Goal: Navigation & Orientation: Find specific page/section

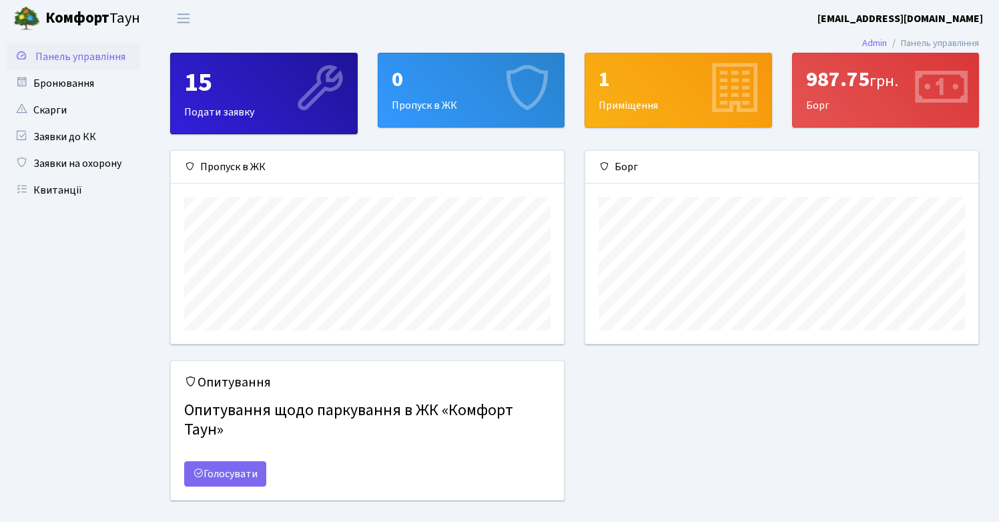
scroll to position [193, 393]
click at [179, 17] on span "Переключити навігацію" at bounding box center [184, 18] width 20 height 15
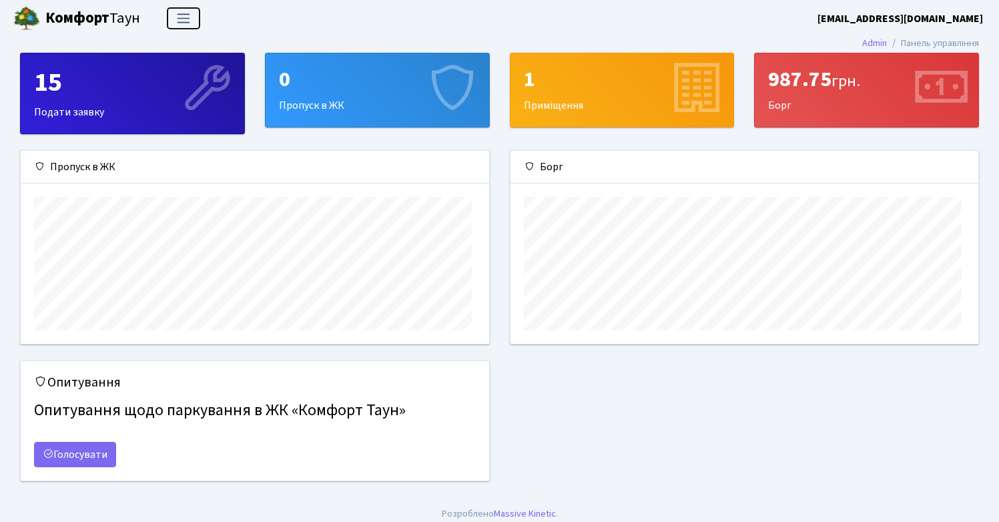
scroll to position [193, 468]
click at [182, 17] on span "Переключити навігацію" at bounding box center [184, 18] width 20 height 15
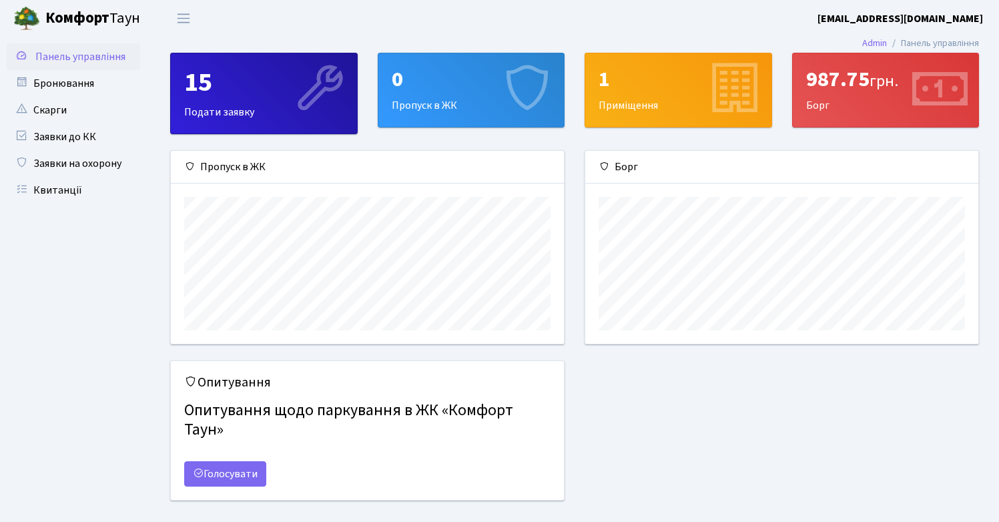
drag, startPoint x: 804, startPoint y: 77, endPoint x: 835, endPoint y: 115, distance: 49.3
click at [835, 115] on div "987.75 грн. Борг" at bounding box center [886, 89] width 186 height 73
click at [569, 311] on div "Пропуск в ЖК" at bounding box center [367, 255] width 414 height 210
click at [97, 91] on link "Бронювання" at bounding box center [73, 83] width 133 height 27
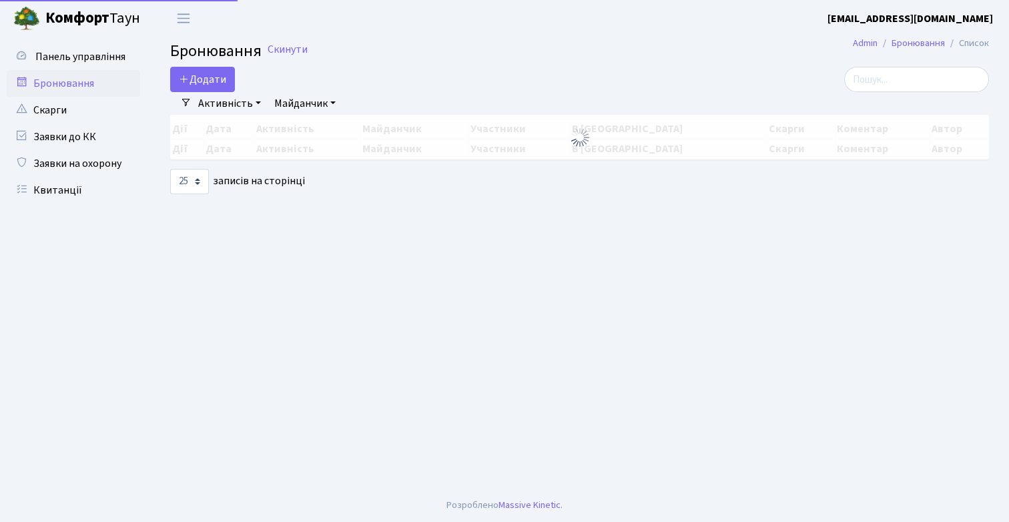
select select "25"
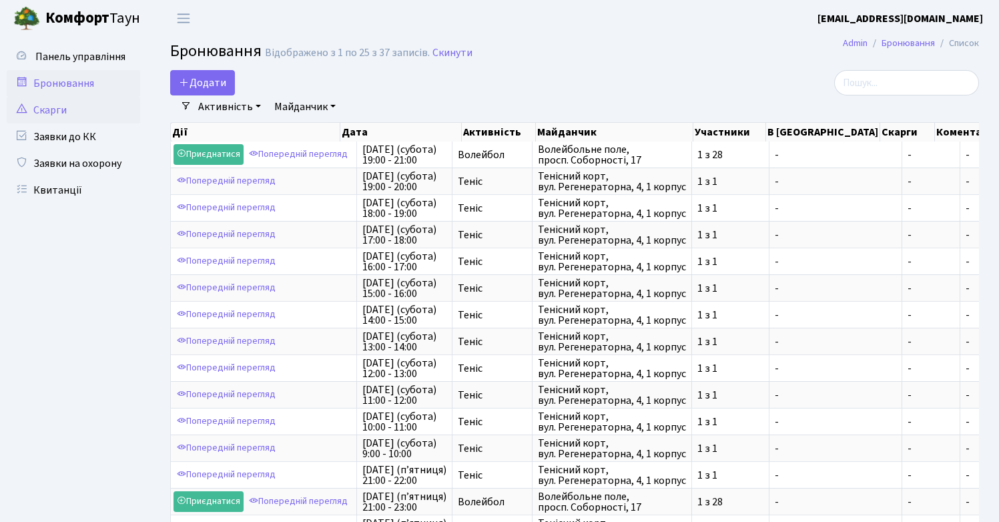
click at [87, 115] on link "Скарги" at bounding box center [73, 110] width 133 height 27
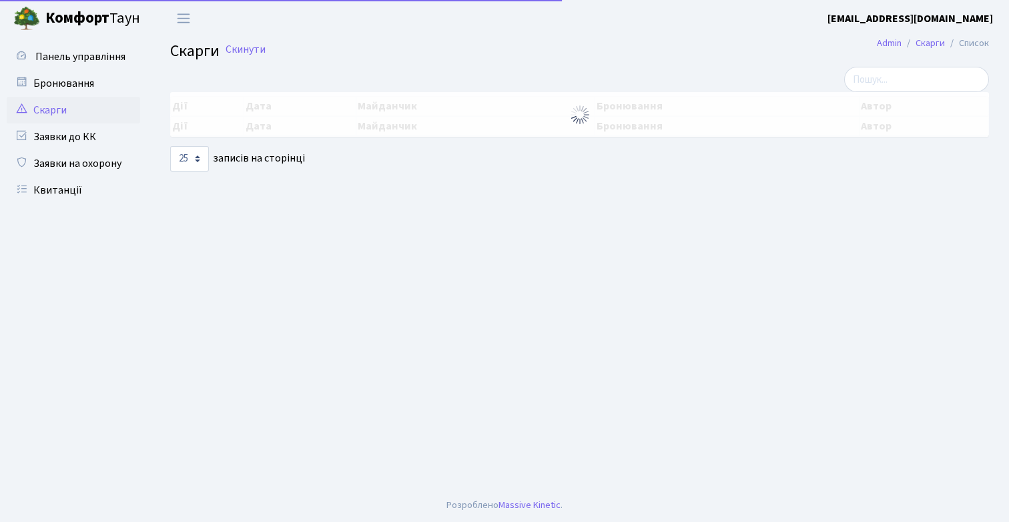
select select "25"
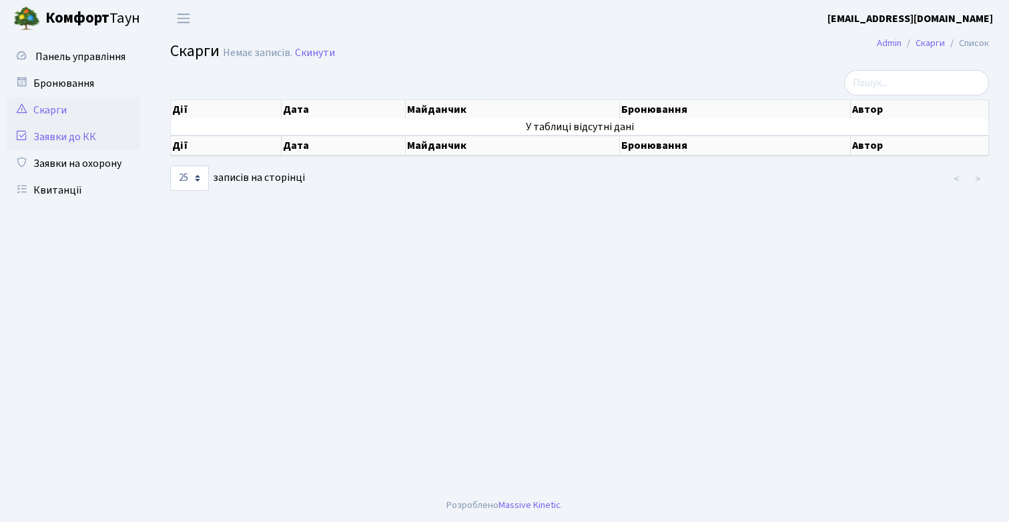
click at [91, 138] on link "Заявки до КК" at bounding box center [73, 136] width 133 height 27
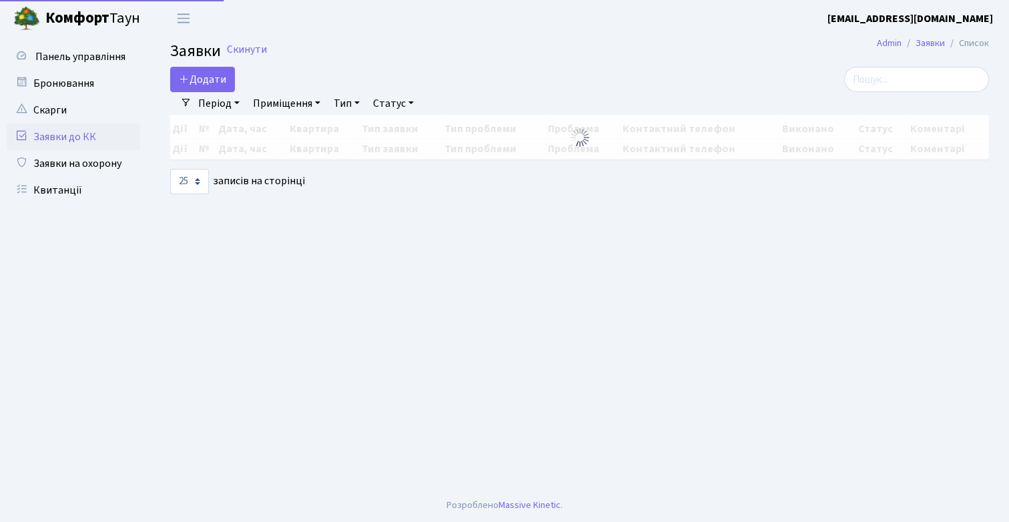
select select "25"
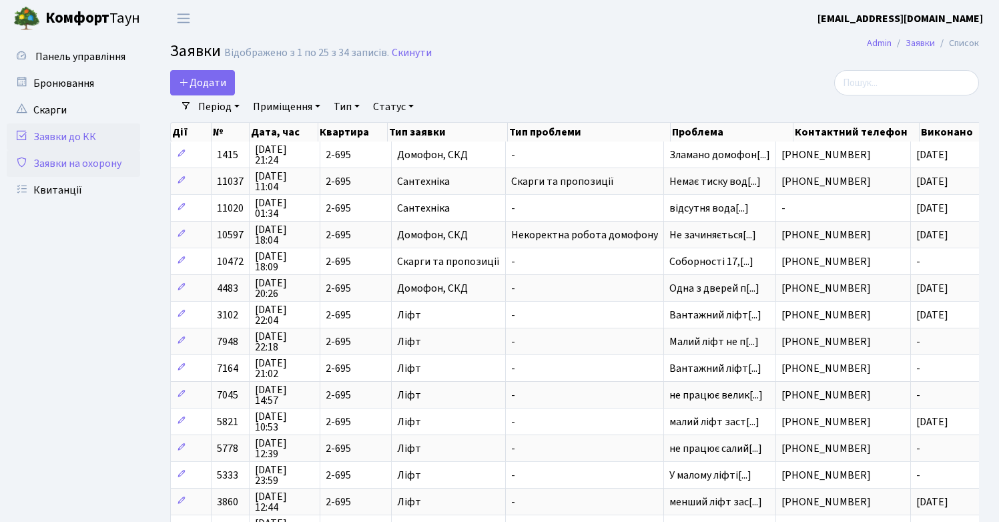
click at [79, 162] on link "Заявки на охорону" at bounding box center [73, 163] width 133 height 27
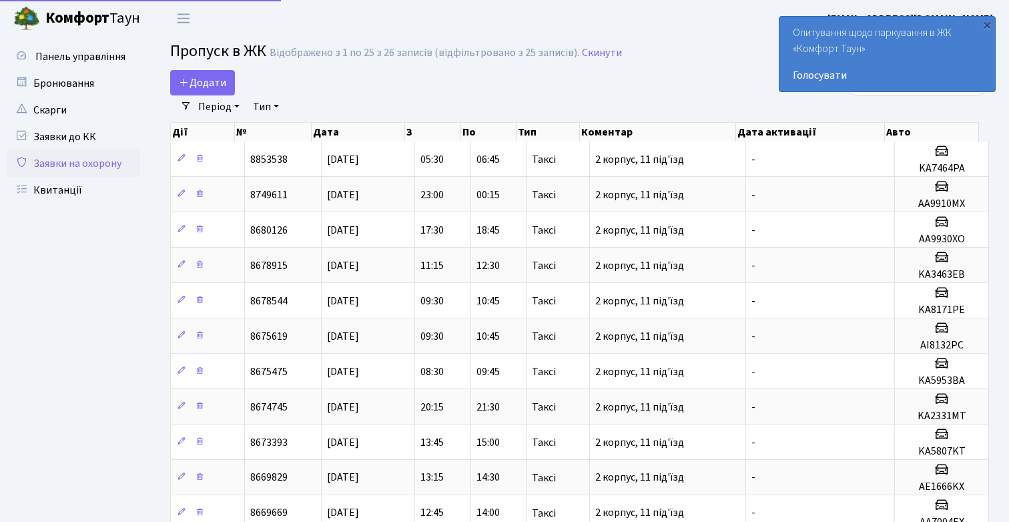
select select "25"
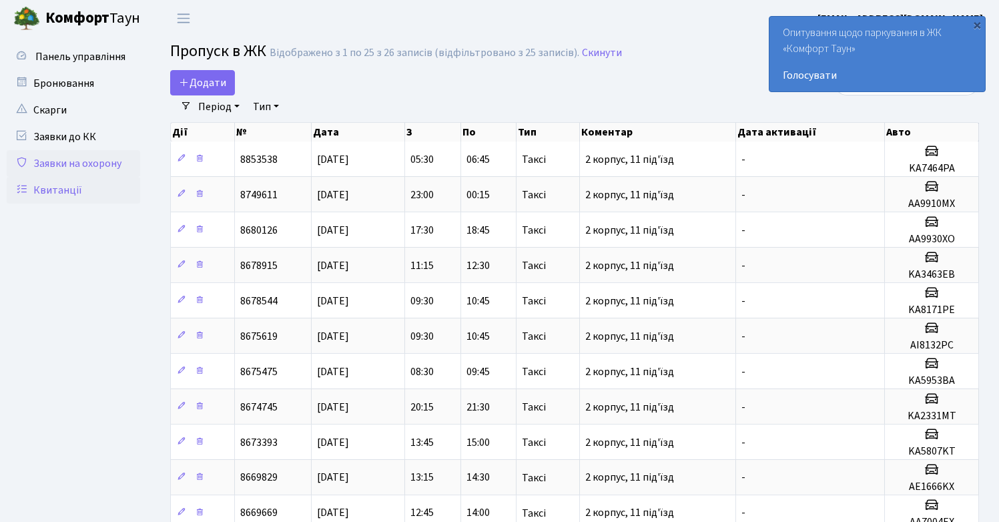
click at [80, 192] on link "Квитанції" at bounding box center [73, 190] width 133 height 27
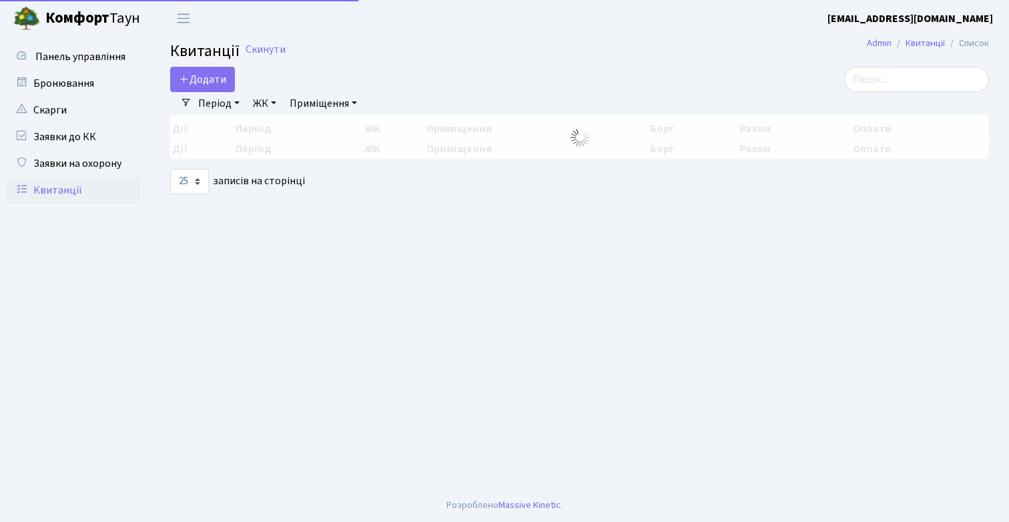
select select "25"
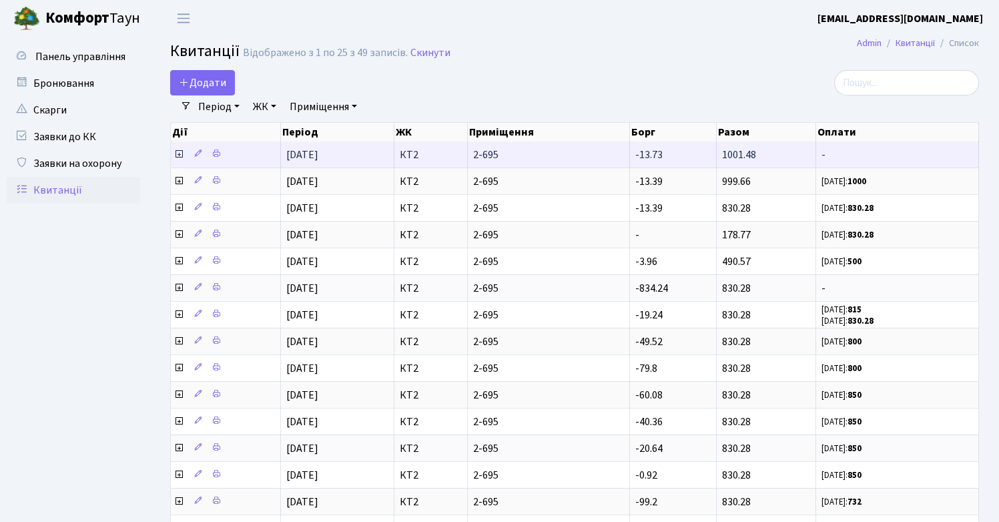
click at [180, 155] on icon at bounding box center [179, 154] width 11 height 11
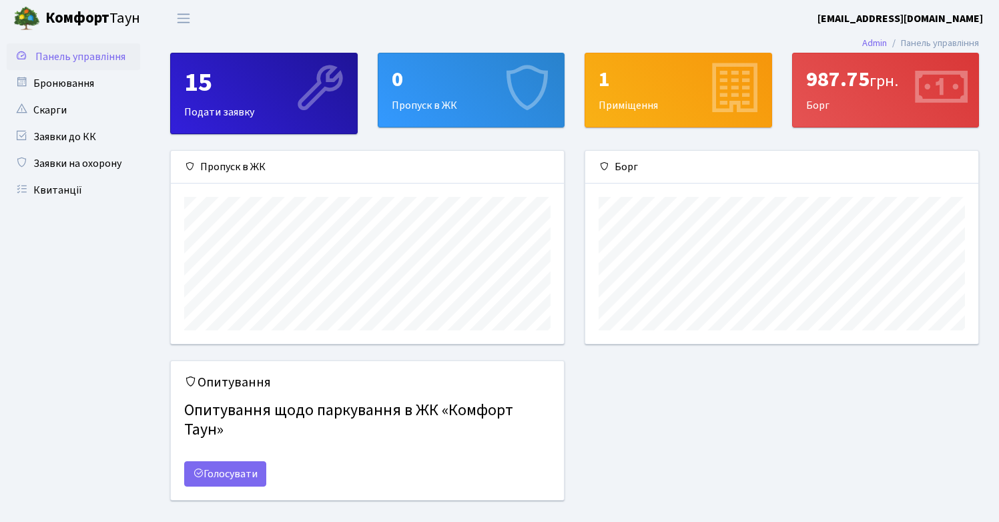
scroll to position [193, 393]
